Goal: Information Seeking & Learning: Understand process/instructions

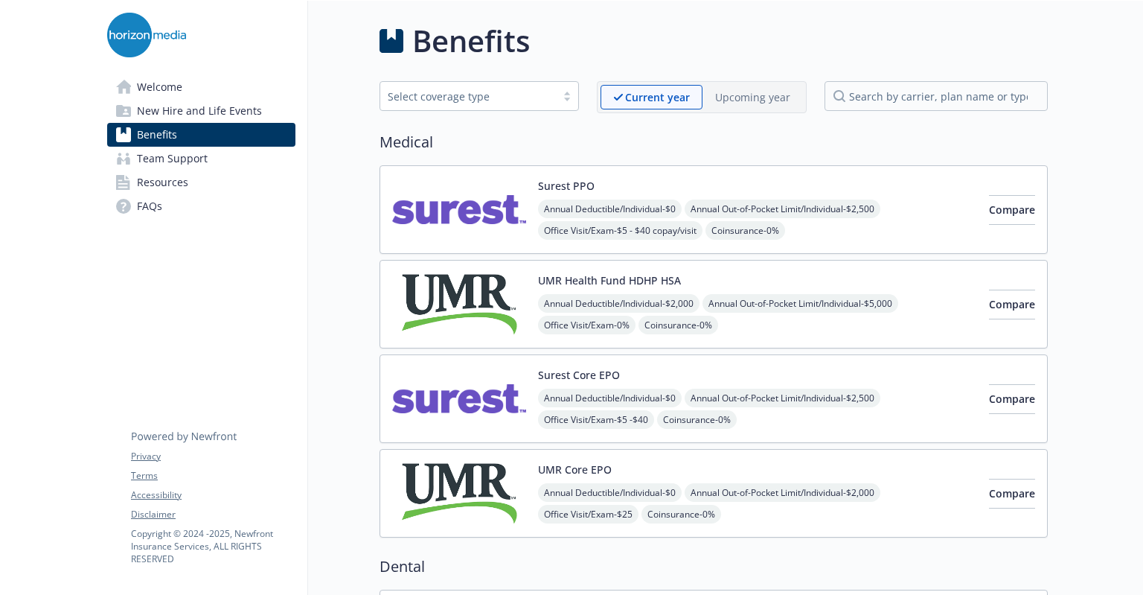
click at [446, 211] on img at bounding box center [459, 209] width 134 height 63
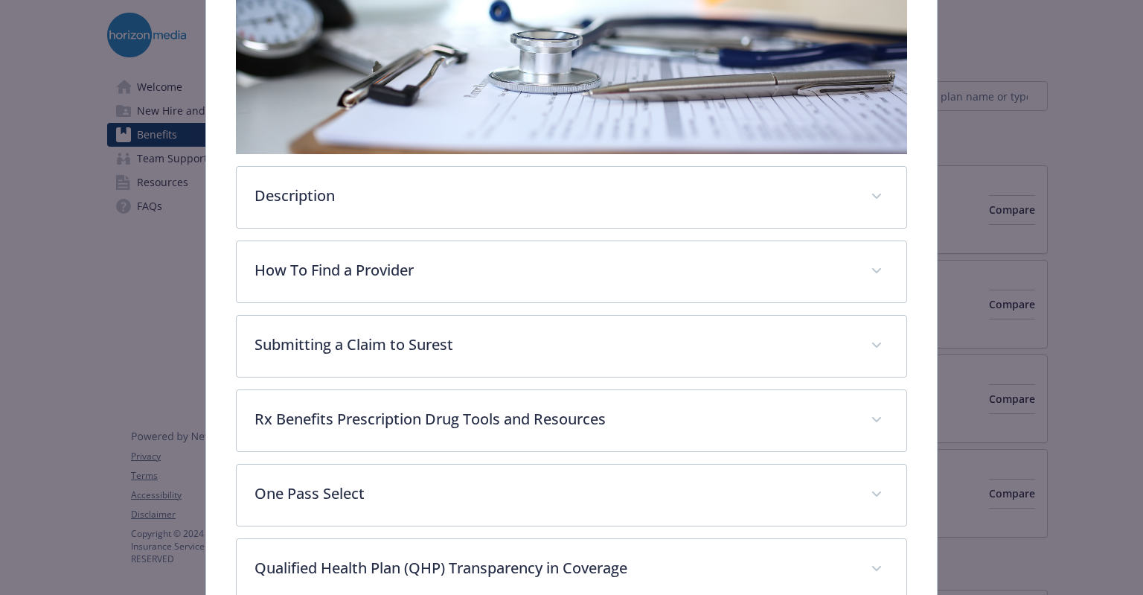
scroll to position [342, 0]
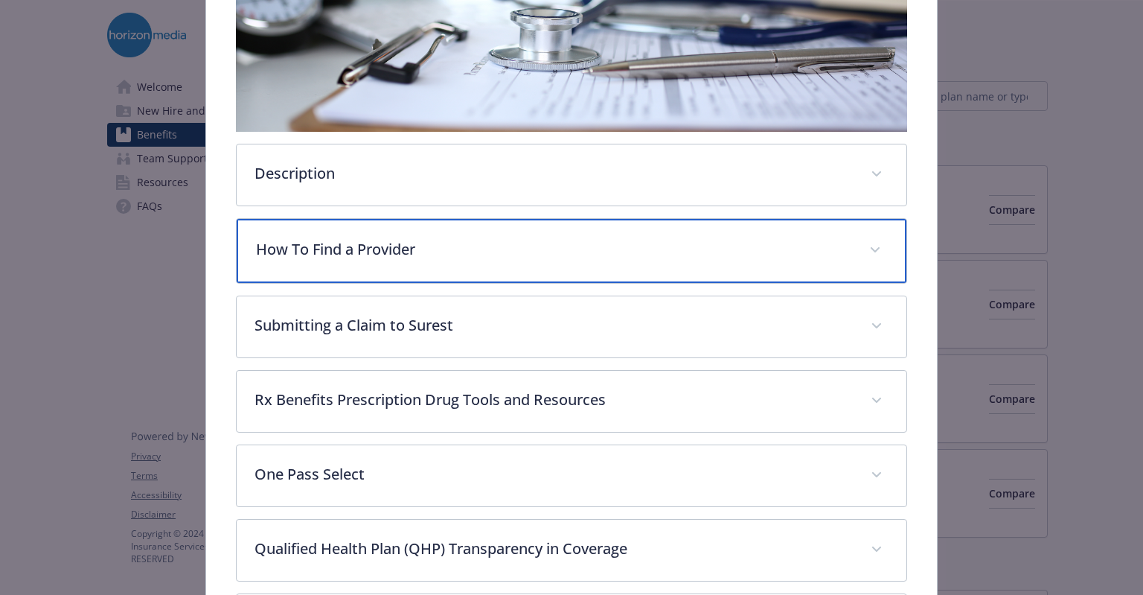
click at [400, 245] on p "How To Find a Provider" at bounding box center [553, 249] width 595 height 22
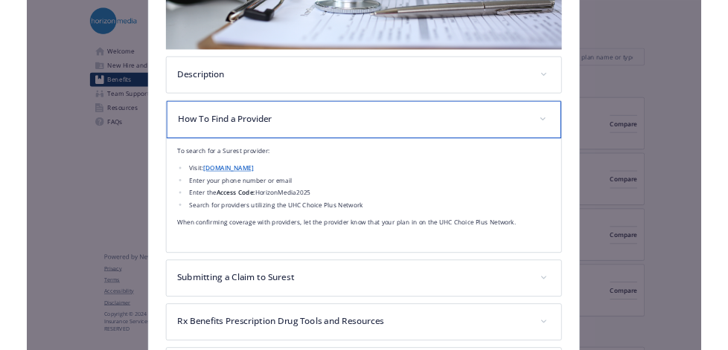
scroll to position [417, 0]
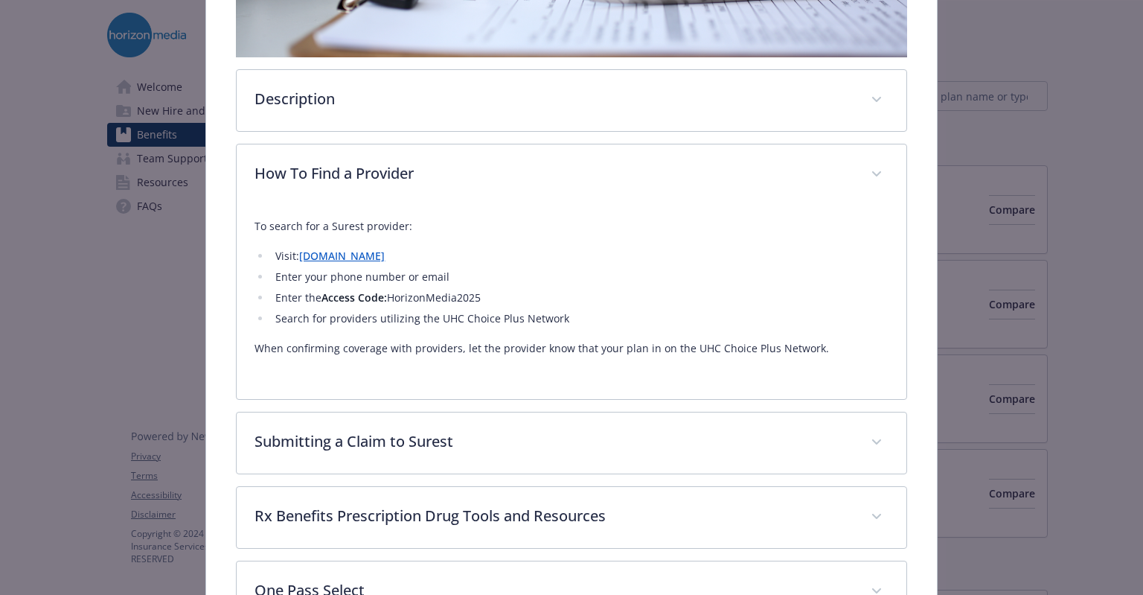
click at [349, 257] on link "[DOMAIN_NAME]" at bounding box center [342, 256] width 86 height 14
